Goal: Task Accomplishment & Management: Use online tool/utility

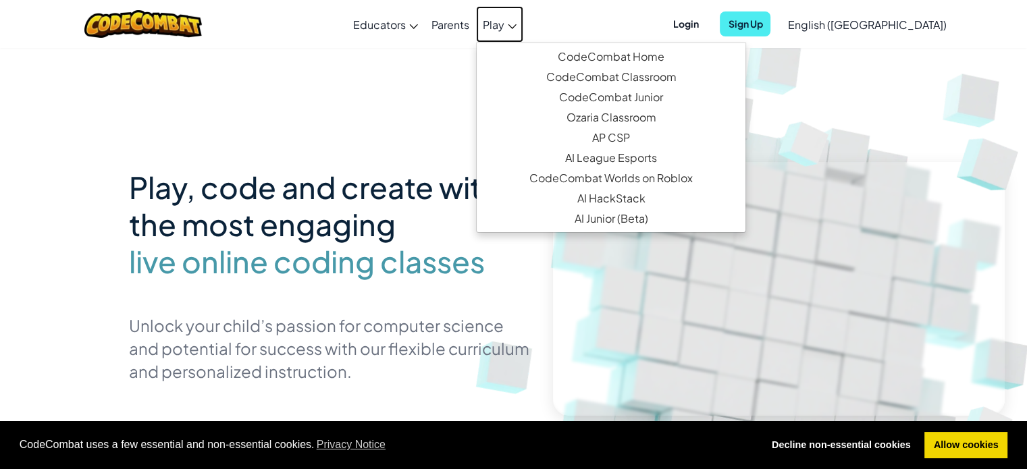
click at [523, 19] on link "Play" at bounding box center [499, 24] width 47 height 36
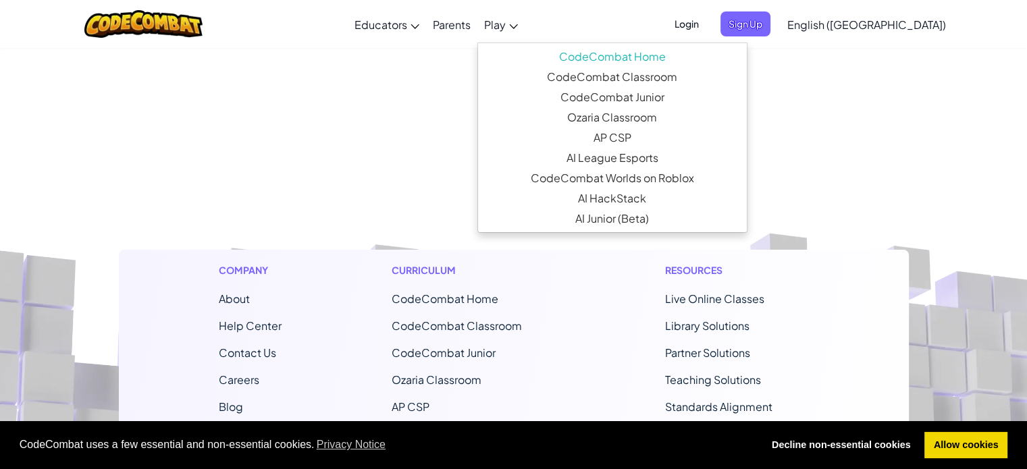
click at [524, 19] on link "Play" at bounding box center [500, 24] width 47 height 36
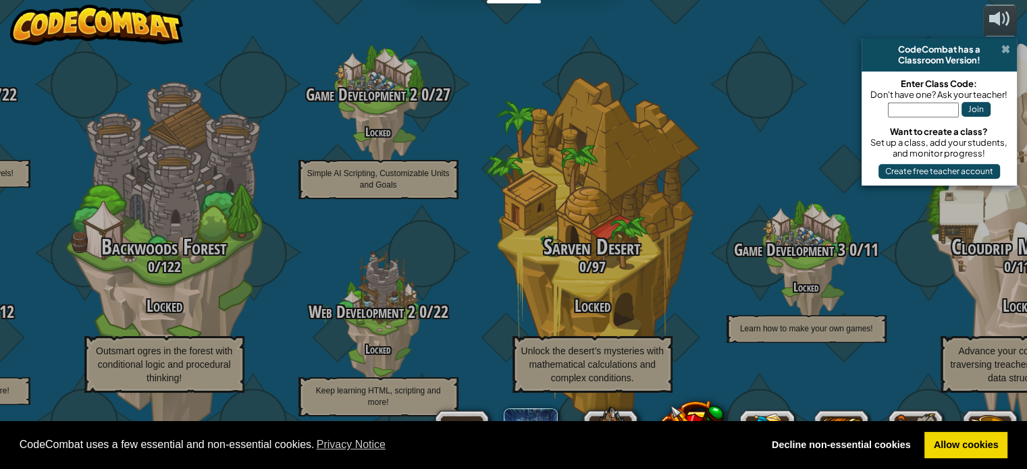
click at [1008, 51] on span at bounding box center [1005, 49] width 9 height 11
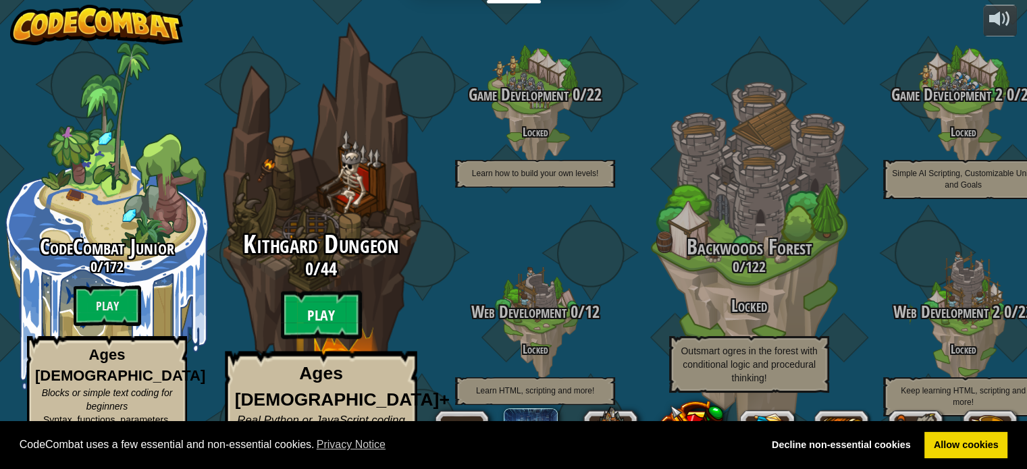
click at [317, 308] on btn "Play" at bounding box center [321, 315] width 81 height 49
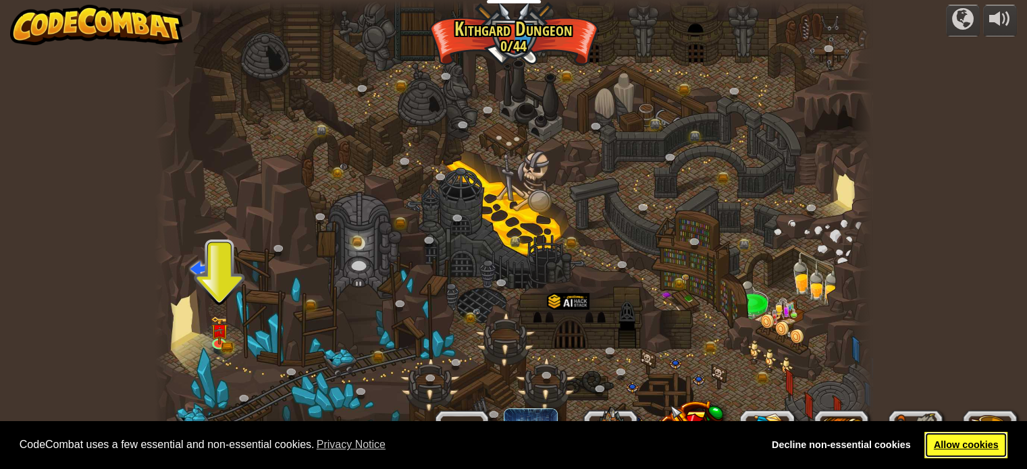
click at [956, 445] on link "Allow cookies" at bounding box center [965, 445] width 83 height 27
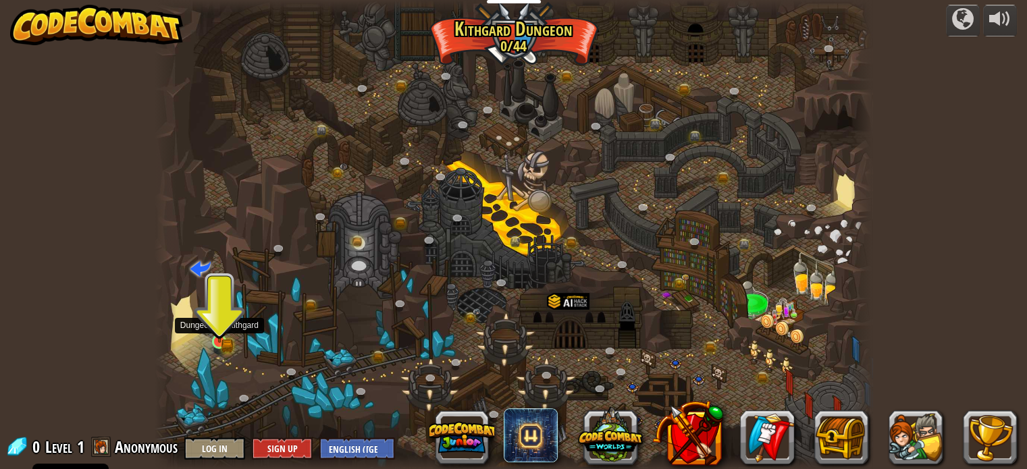
click at [223, 332] on img at bounding box center [220, 323] width 18 height 38
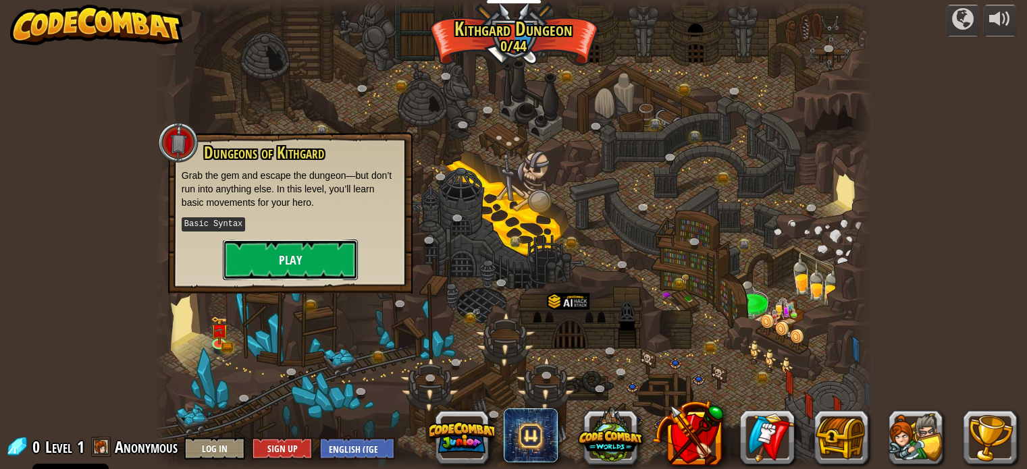
click at [321, 246] on button "Play" at bounding box center [290, 260] width 135 height 40
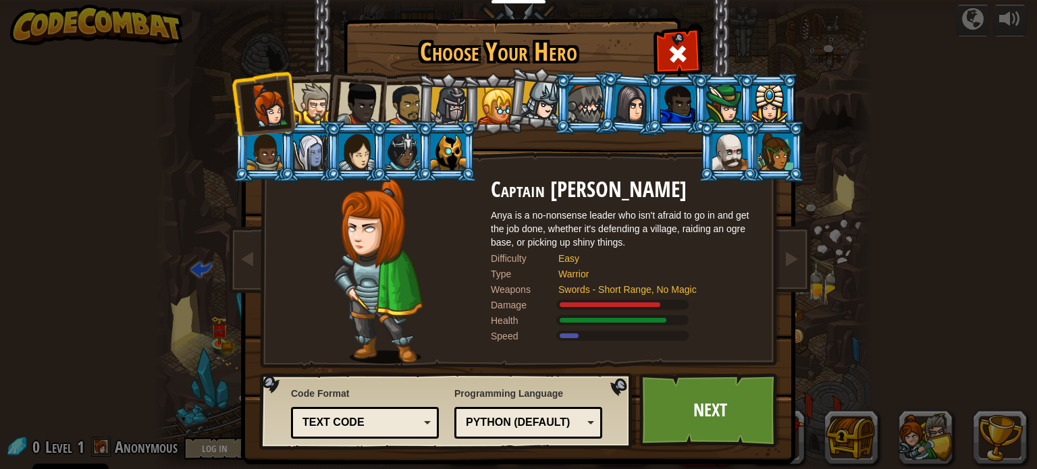
click at [907, 90] on div "Choose Your Hero 0 Captain [PERSON_NAME] is a no-nonsense leader who isn't afra…" at bounding box center [518, 234] width 1037 height 469
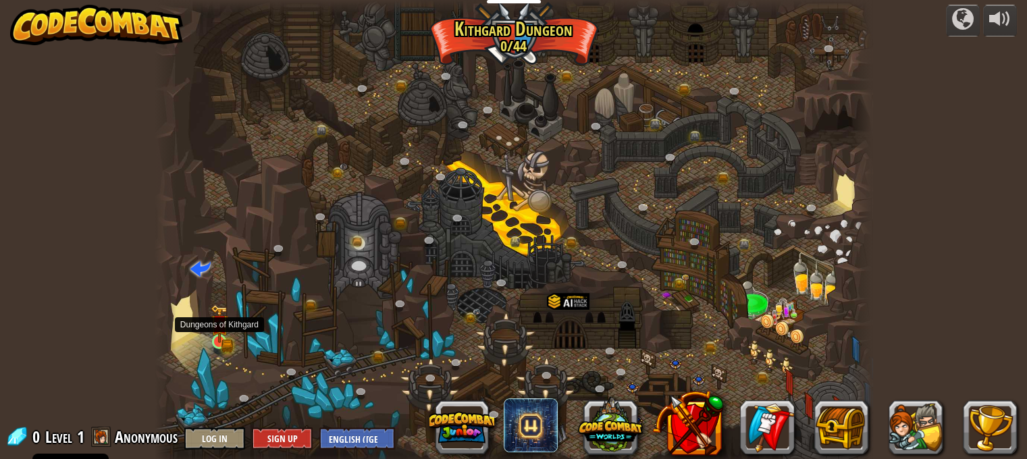
click at [219, 320] on img at bounding box center [220, 323] width 18 height 38
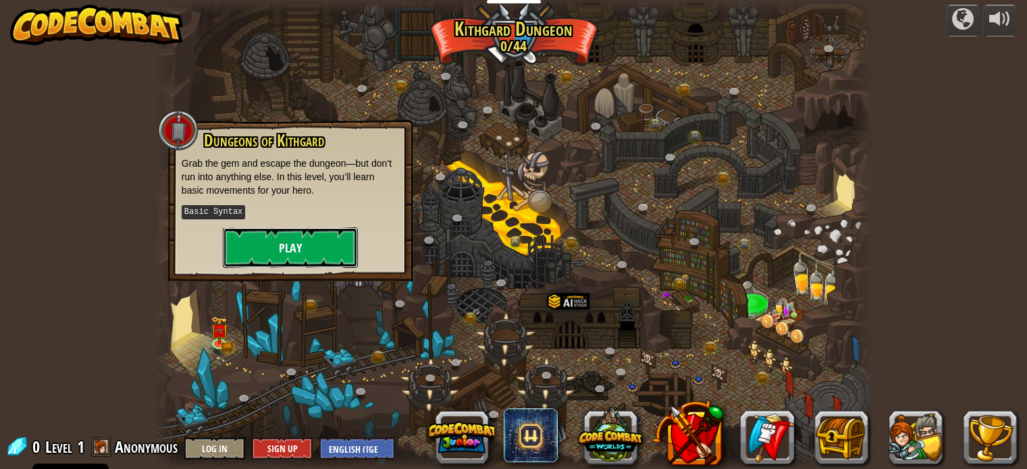
click at [310, 240] on button "Play" at bounding box center [290, 247] width 135 height 40
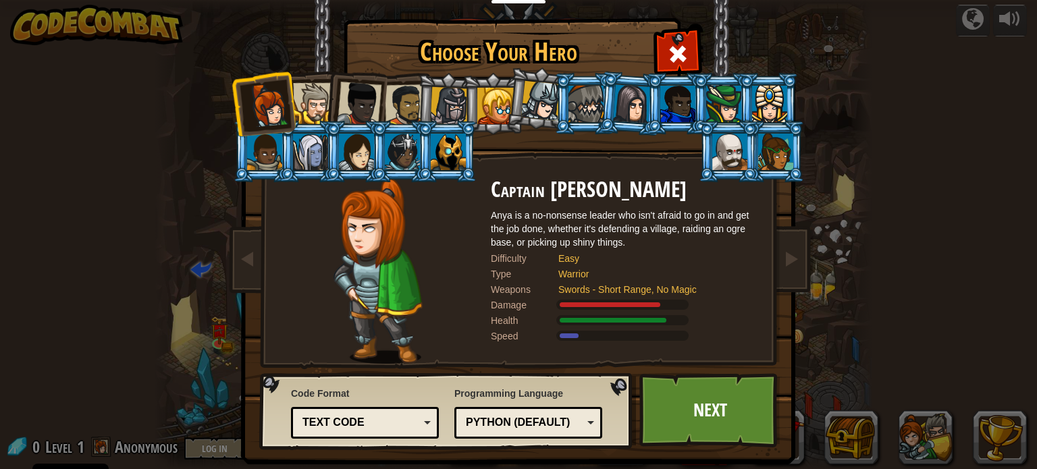
click at [570, 427] on div "Python (Default)" at bounding box center [524, 423] width 117 height 16
click at [381, 385] on div "Code Format Text code Blocks and code Blocks Blocks (Icons) Text code Blocks - …" at bounding box center [365, 412] width 148 height 59
click at [421, 416] on div "Text code" at bounding box center [365, 422] width 130 height 21
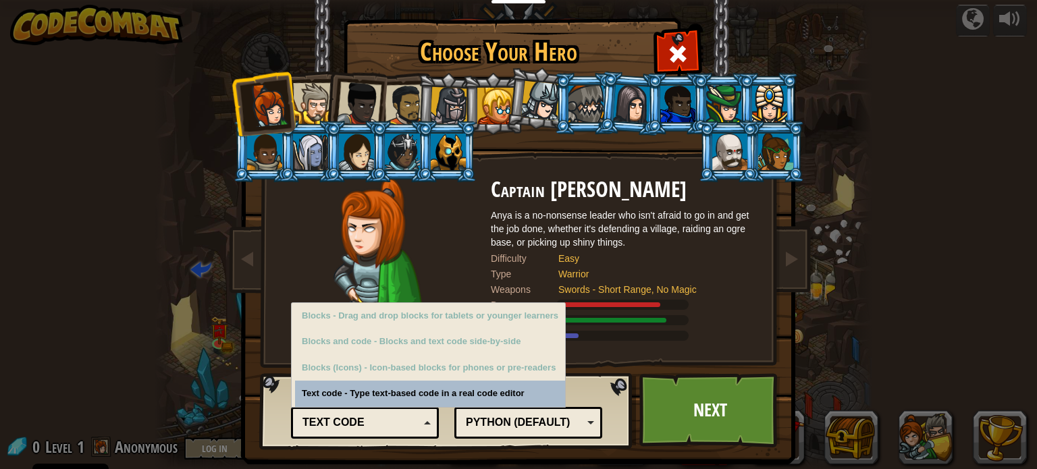
click at [421, 416] on div "Text code" at bounding box center [365, 422] width 130 height 21
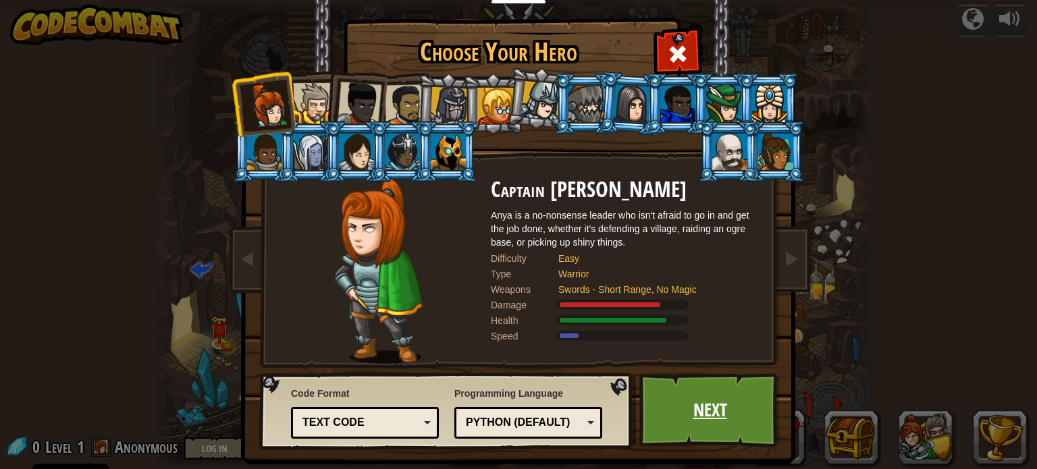
click at [705, 404] on link "Next" at bounding box center [709, 410] width 141 height 74
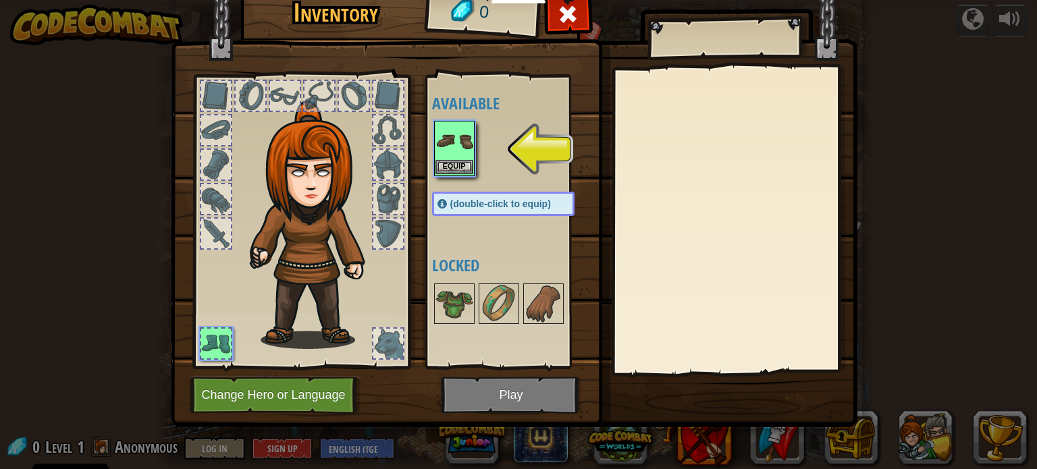
click at [455, 151] on img at bounding box center [454, 141] width 38 height 38
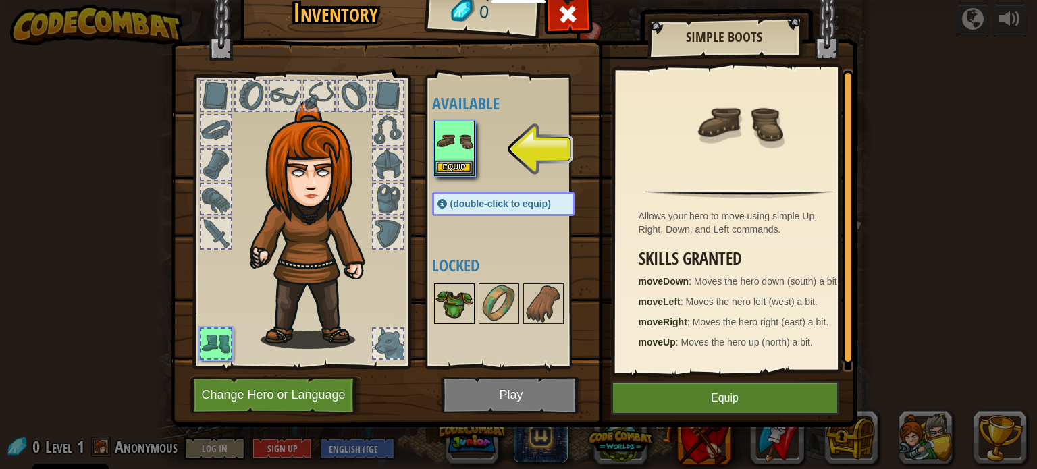
click at [452, 300] on img at bounding box center [454, 304] width 38 height 38
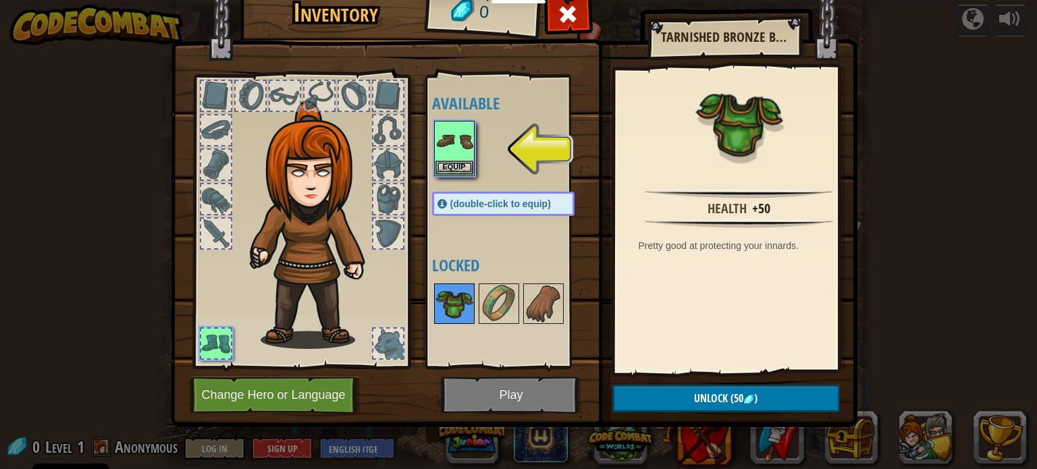
click at [449, 298] on img at bounding box center [454, 304] width 38 height 38
click at [454, 161] on button "Equip" at bounding box center [454, 167] width 38 height 14
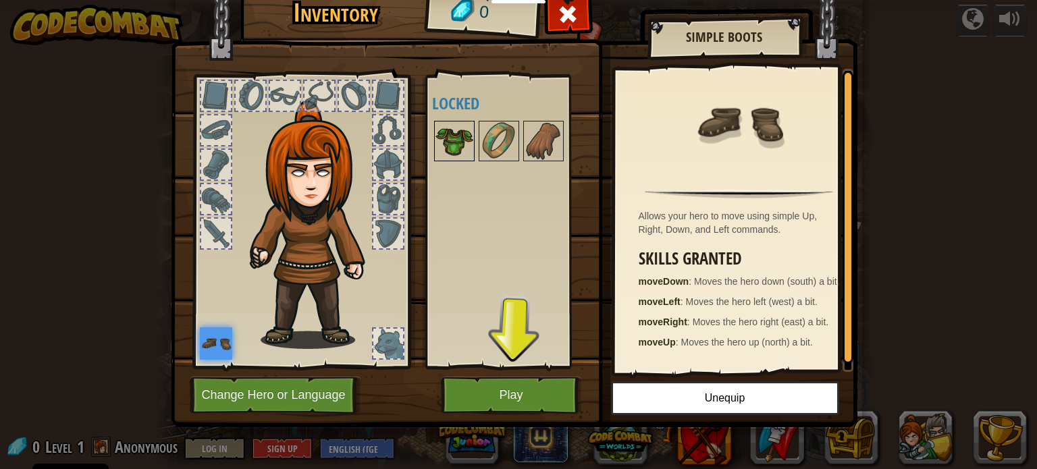
click at [456, 148] on img at bounding box center [454, 141] width 38 height 38
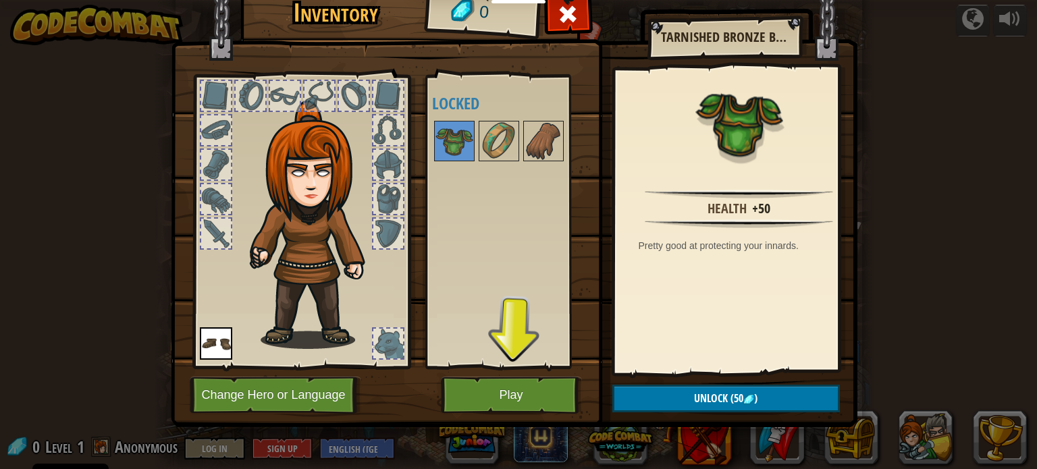
click at [219, 345] on img at bounding box center [216, 343] width 32 height 32
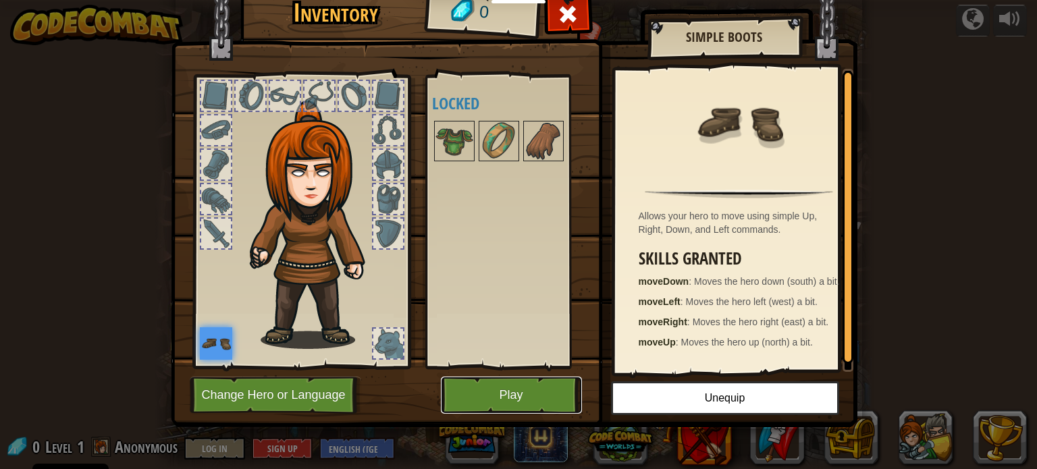
click at [483, 395] on button "Play" at bounding box center [511, 395] width 141 height 37
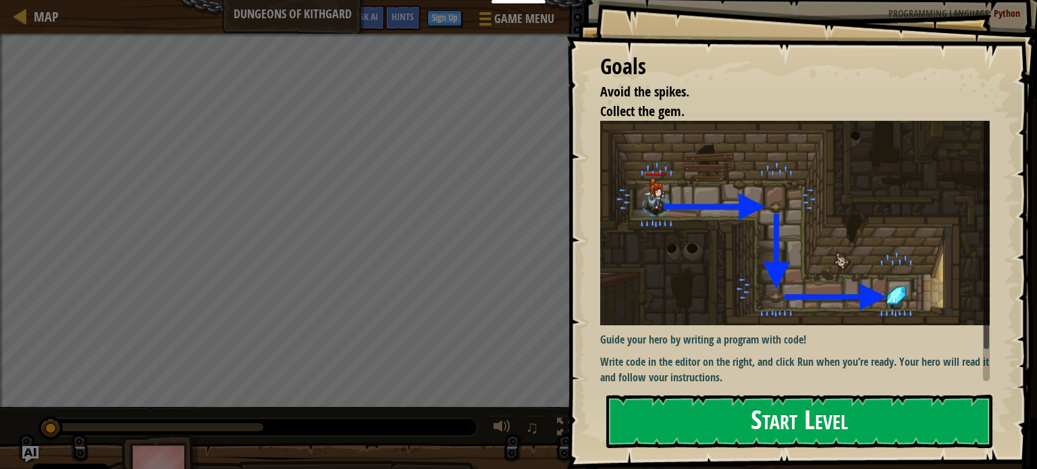
click at [723, 415] on button "Start Level" at bounding box center [799, 421] width 386 height 53
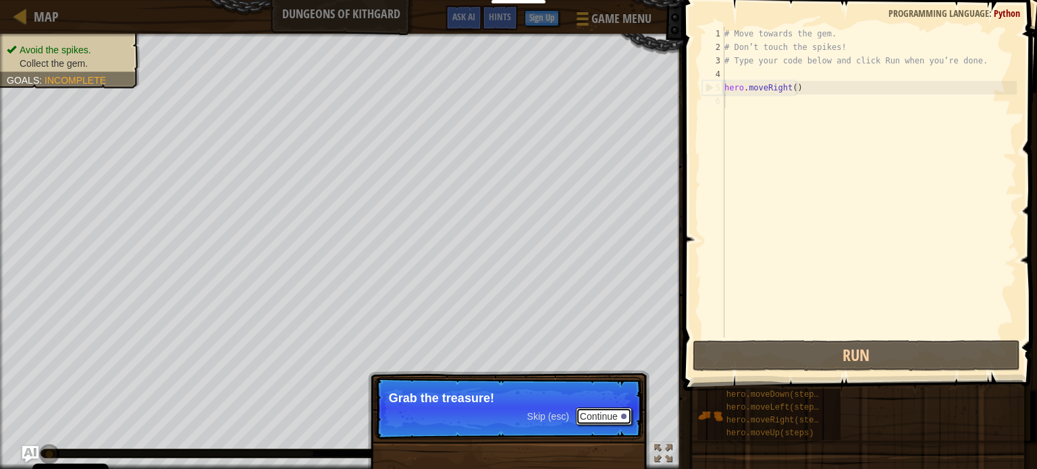
click at [603, 422] on button "Continue" at bounding box center [604, 417] width 56 height 18
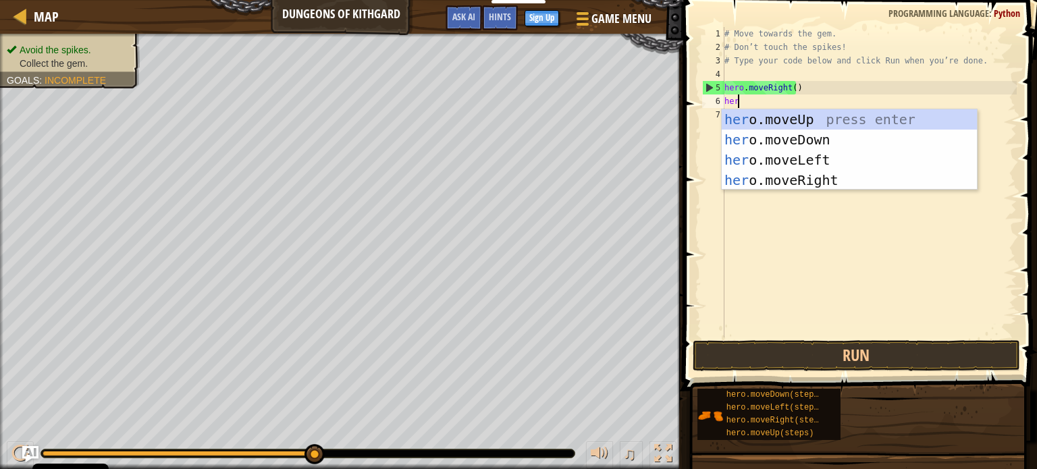
type textarea "hero"
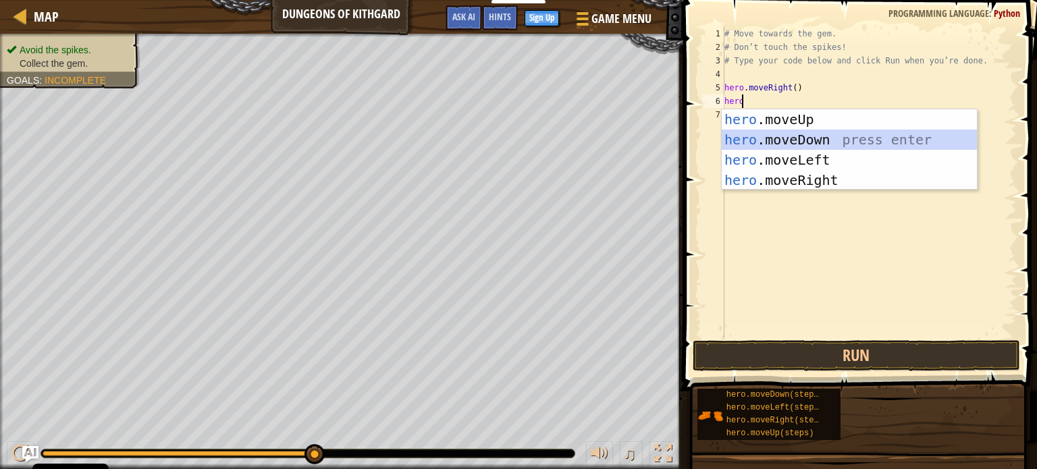
click at [791, 130] on div "hero .moveUp press enter hero .moveDown press enter hero .moveLeft press enter …" at bounding box center [848, 169] width 255 height 121
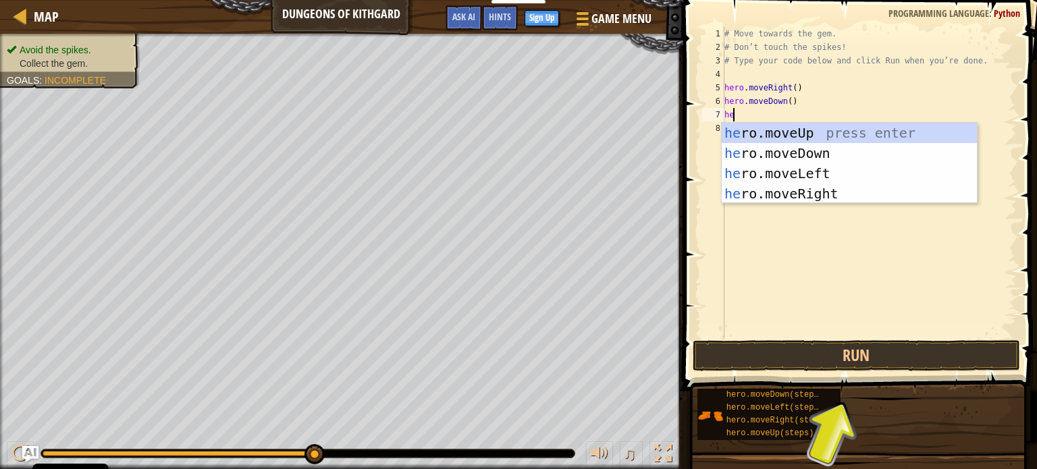
type textarea "her"
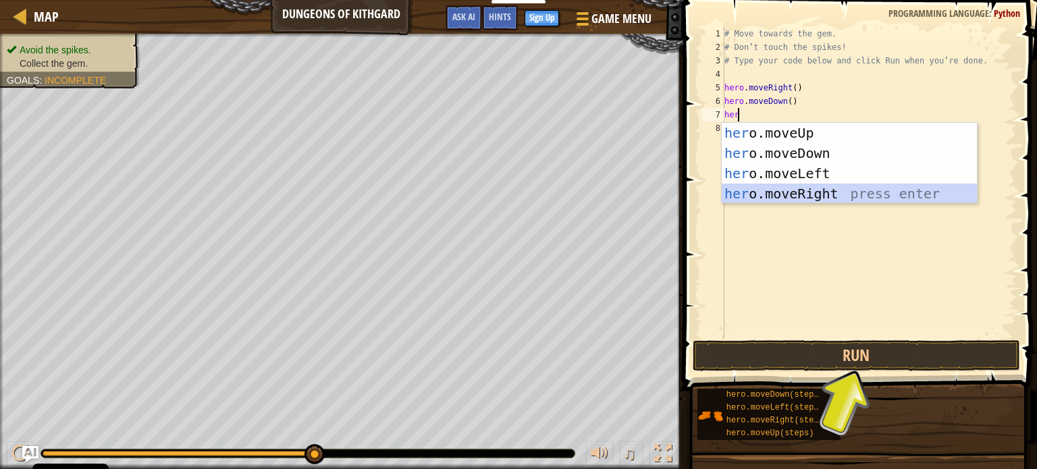
click at [788, 195] on div "her o.moveUp press enter her o.moveDown press enter her o.moveLeft press enter …" at bounding box center [848, 183] width 255 height 121
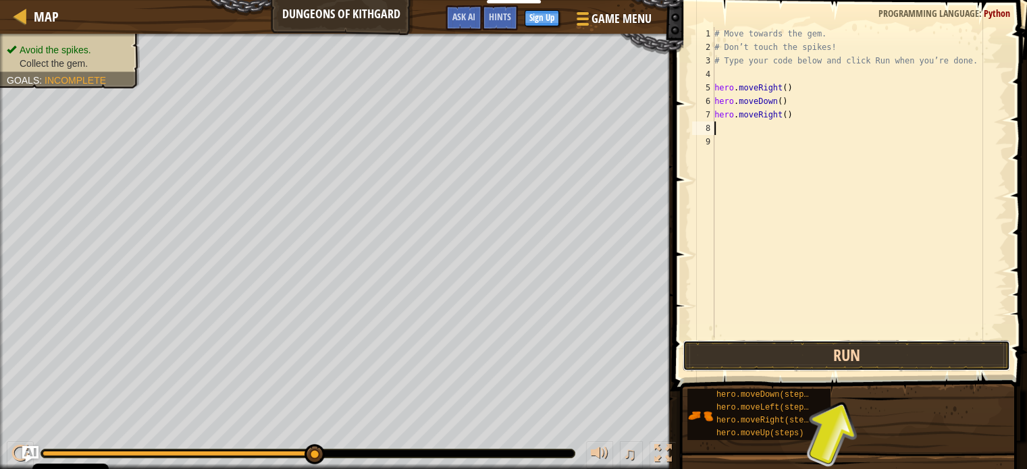
click at [787, 346] on button "Run" at bounding box center [845, 355] width 327 height 31
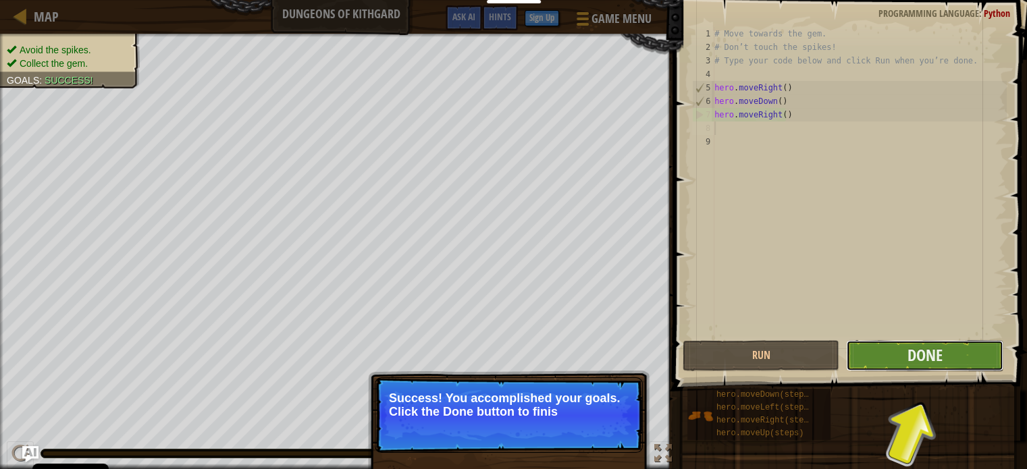
click at [912, 356] on span "Done" at bounding box center [924, 355] width 35 height 22
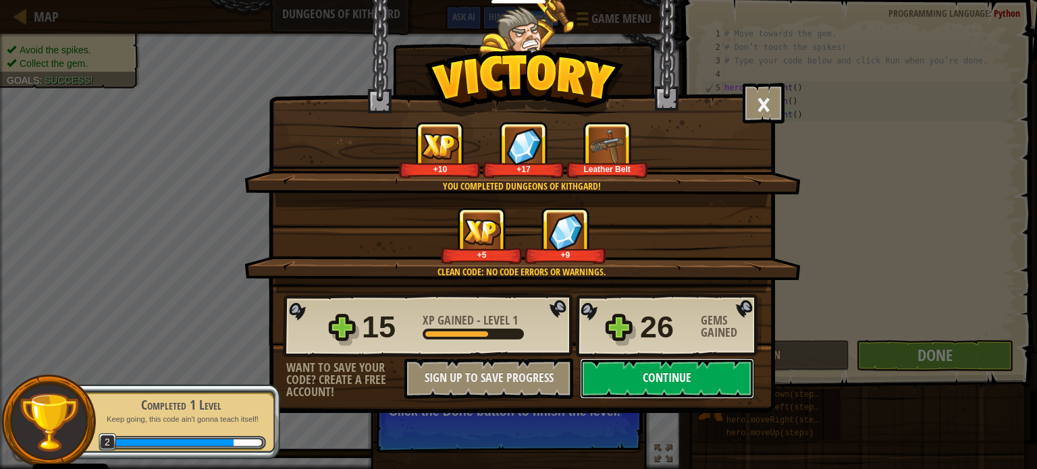
click at [659, 377] on button "Continue" at bounding box center [667, 378] width 174 height 40
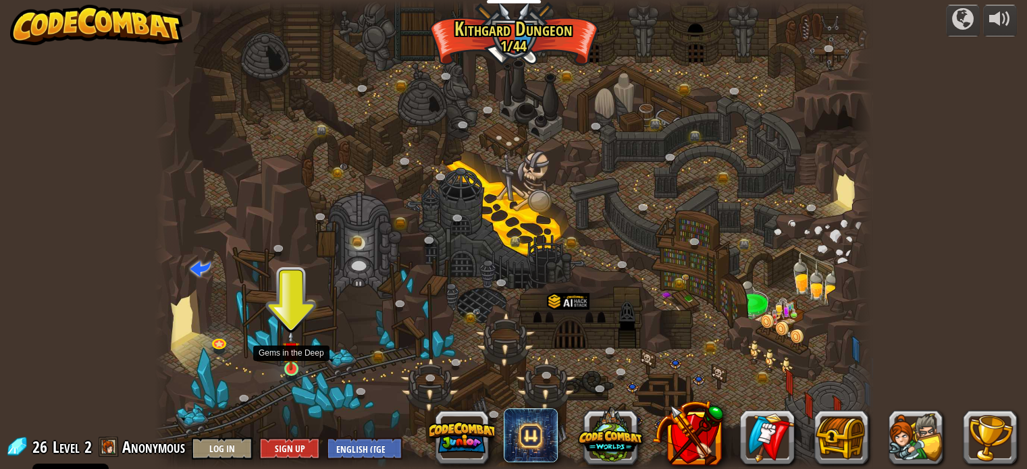
click at [294, 362] on img at bounding box center [291, 350] width 18 height 40
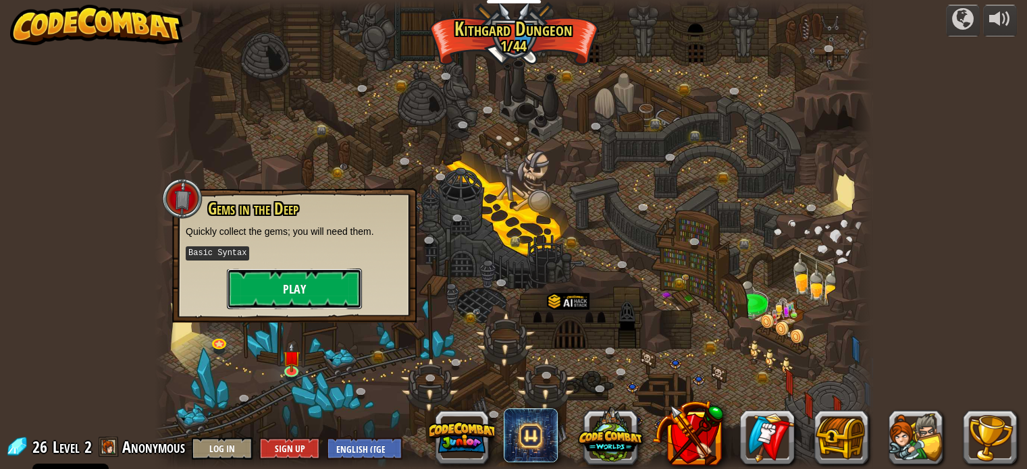
click at [294, 299] on button "Play" at bounding box center [294, 289] width 135 height 40
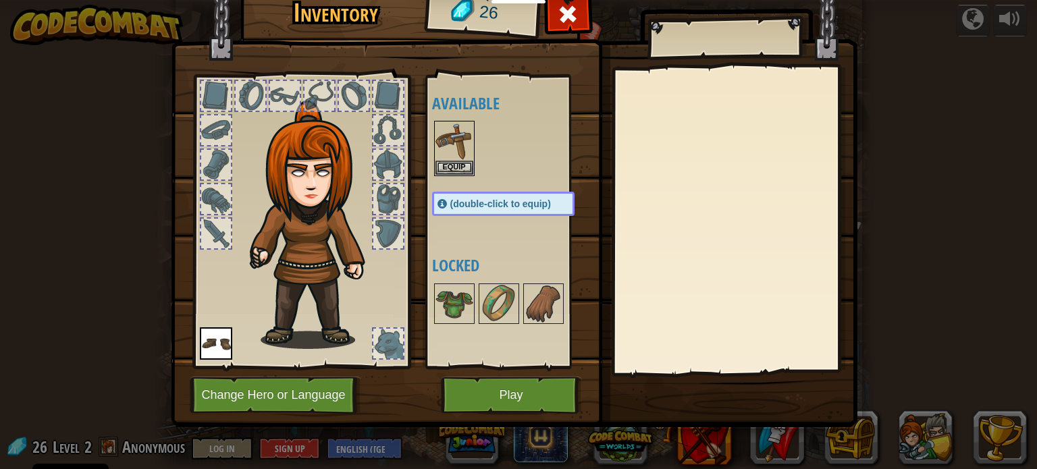
click at [202, 359] on div at bounding box center [216, 343] width 32 height 32
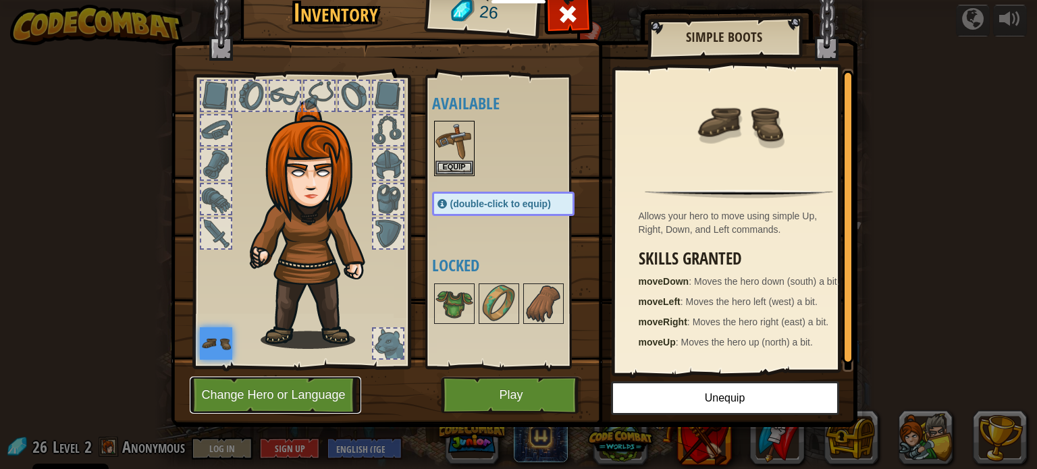
click at [255, 396] on button "Change Hero or Language" at bounding box center [275, 395] width 171 height 37
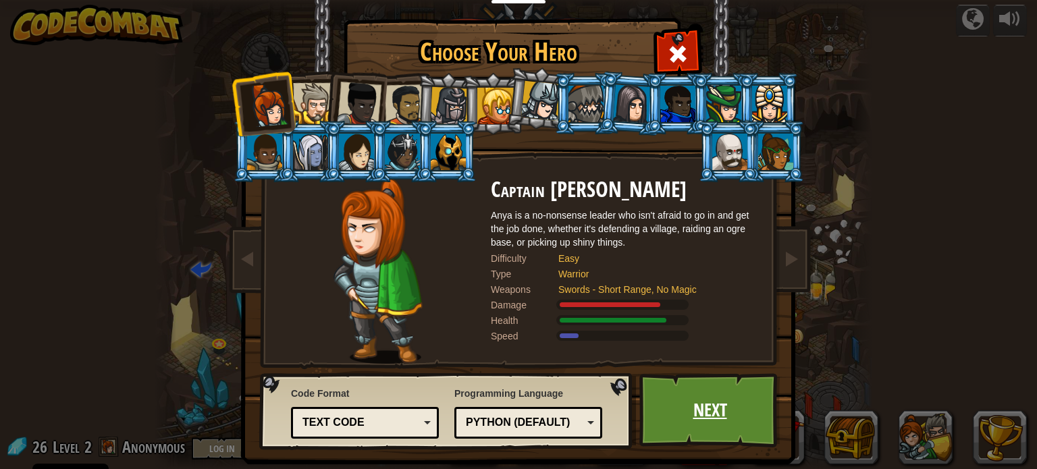
click at [711, 407] on link "Next" at bounding box center [709, 410] width 141 height 74
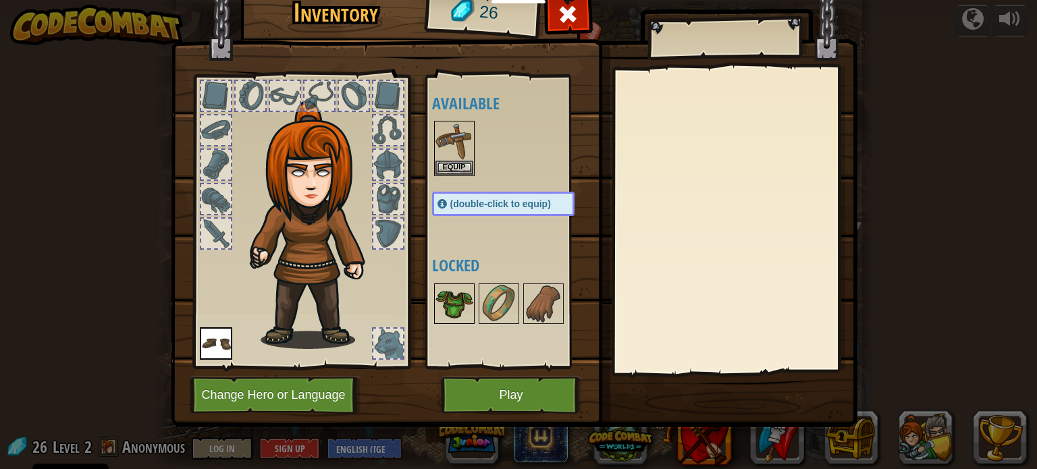
click at [458, 295] on img at bounding box center [454, 304] width 38 height 38
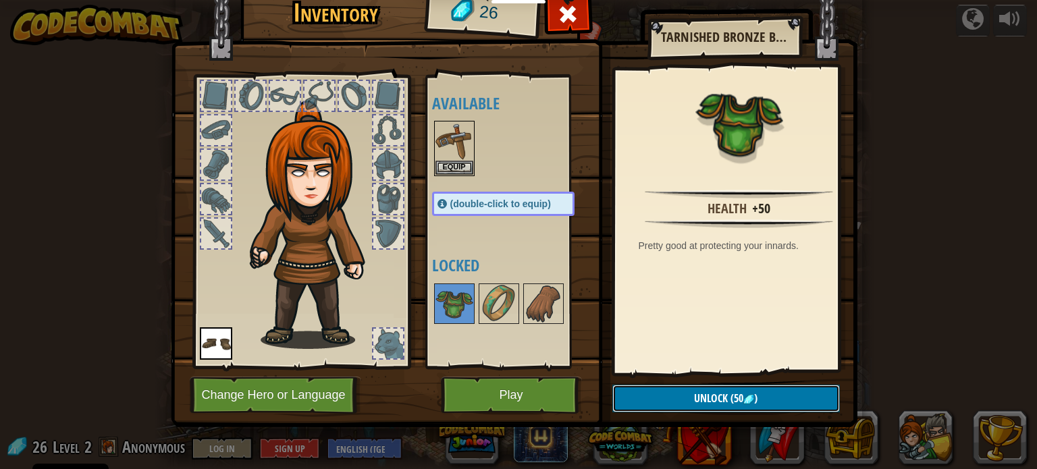
click at [743, 397] on img at bounding box center [748, 399] width 11 height 11
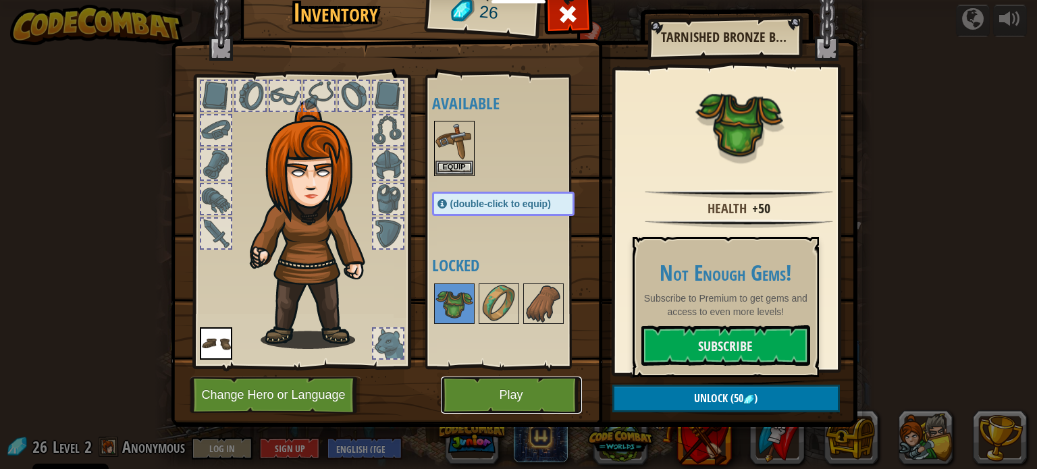
click at [516, 388] on button "Play" at bounding box center [511, 395] width 141 height 37
